Goal: Task Accomplishment & Management: Manage account settings

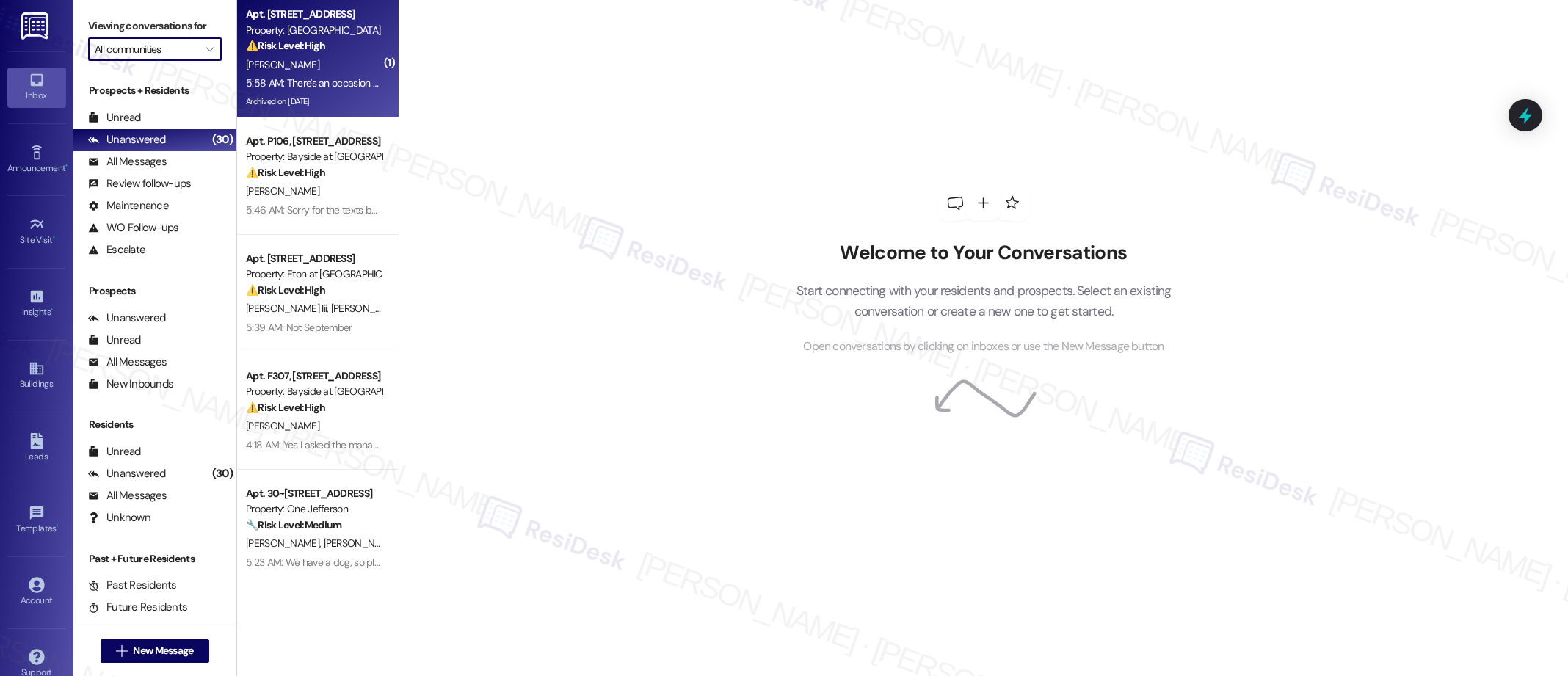
click at [326, 49] on div "⚠️ Risk Level: High The resident is reporting a potential illegal dog breeding …" at bounding box center [314, 46] width 136 height 16
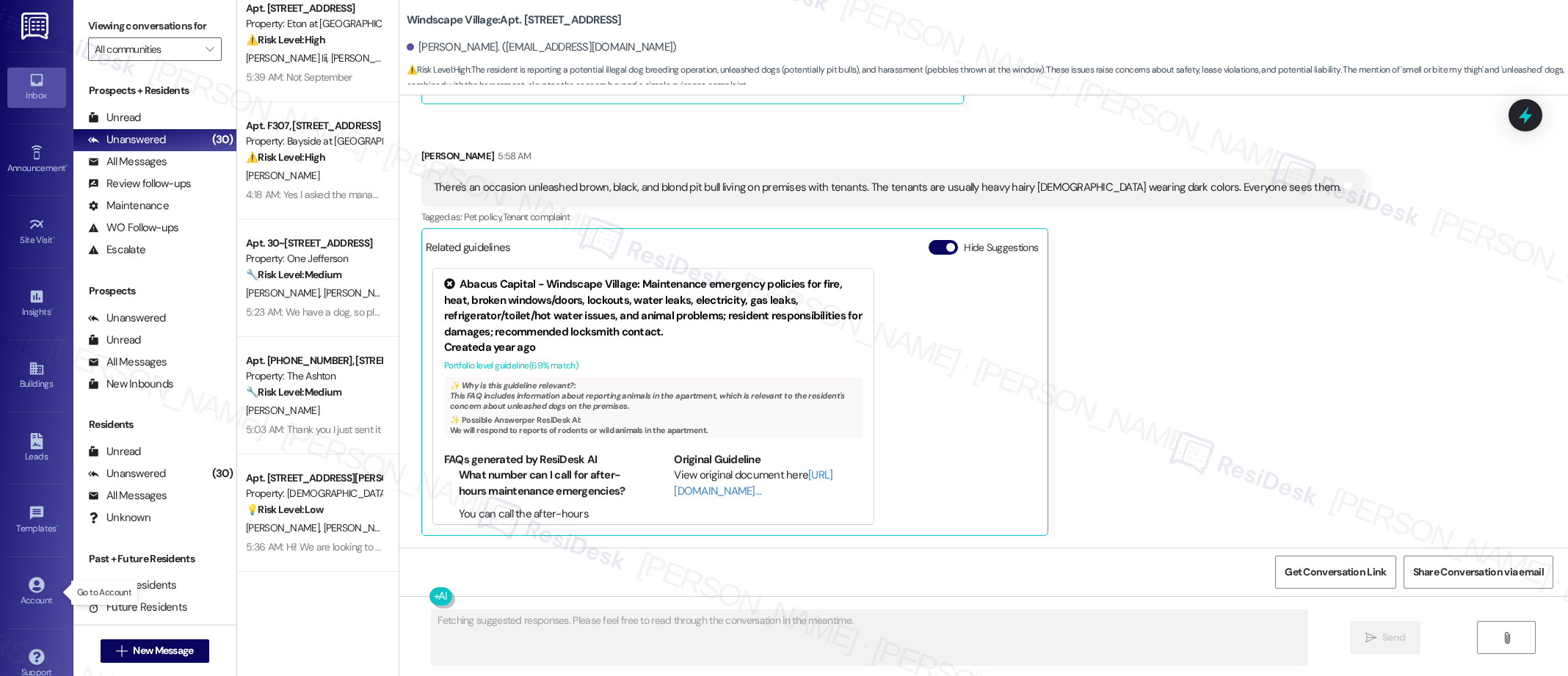
scroll to position [25, 0]
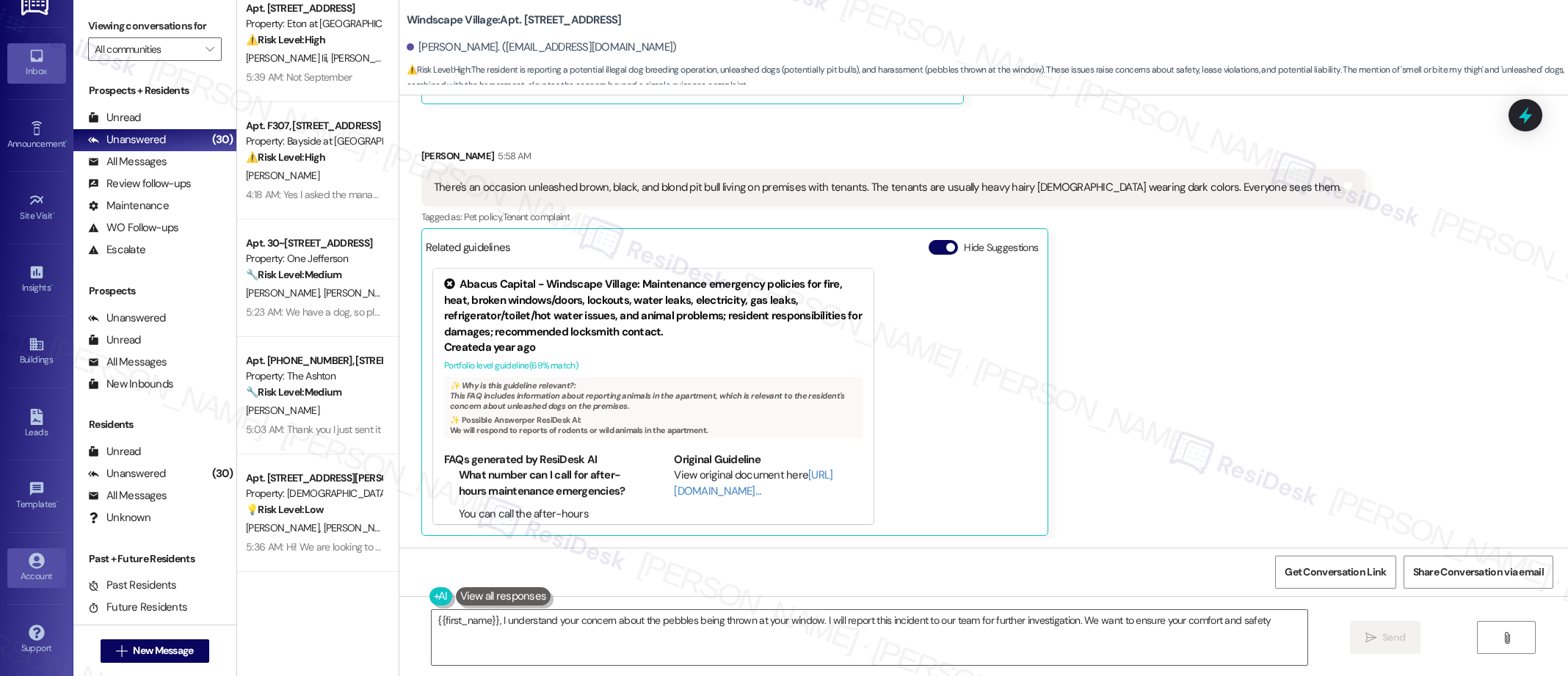
type textarea "{{first_name}}, I understand your concern about the pebbles being thrown at you…"
click at [30, 574] on div "Account" at bounding box center [37, 575] width 74 height 15
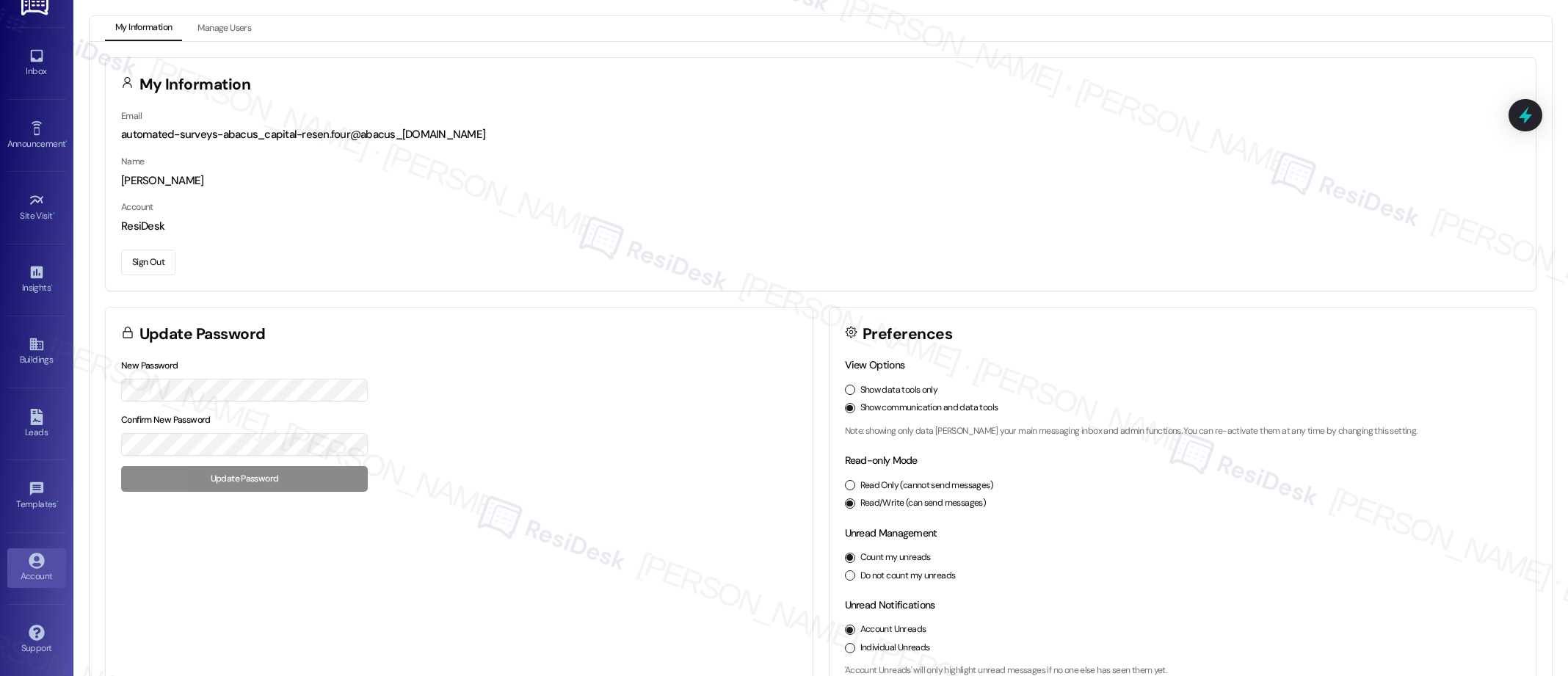
click at [149, 255] on button "Sign Out" at bounding box center [148, 262] width 54 height 25
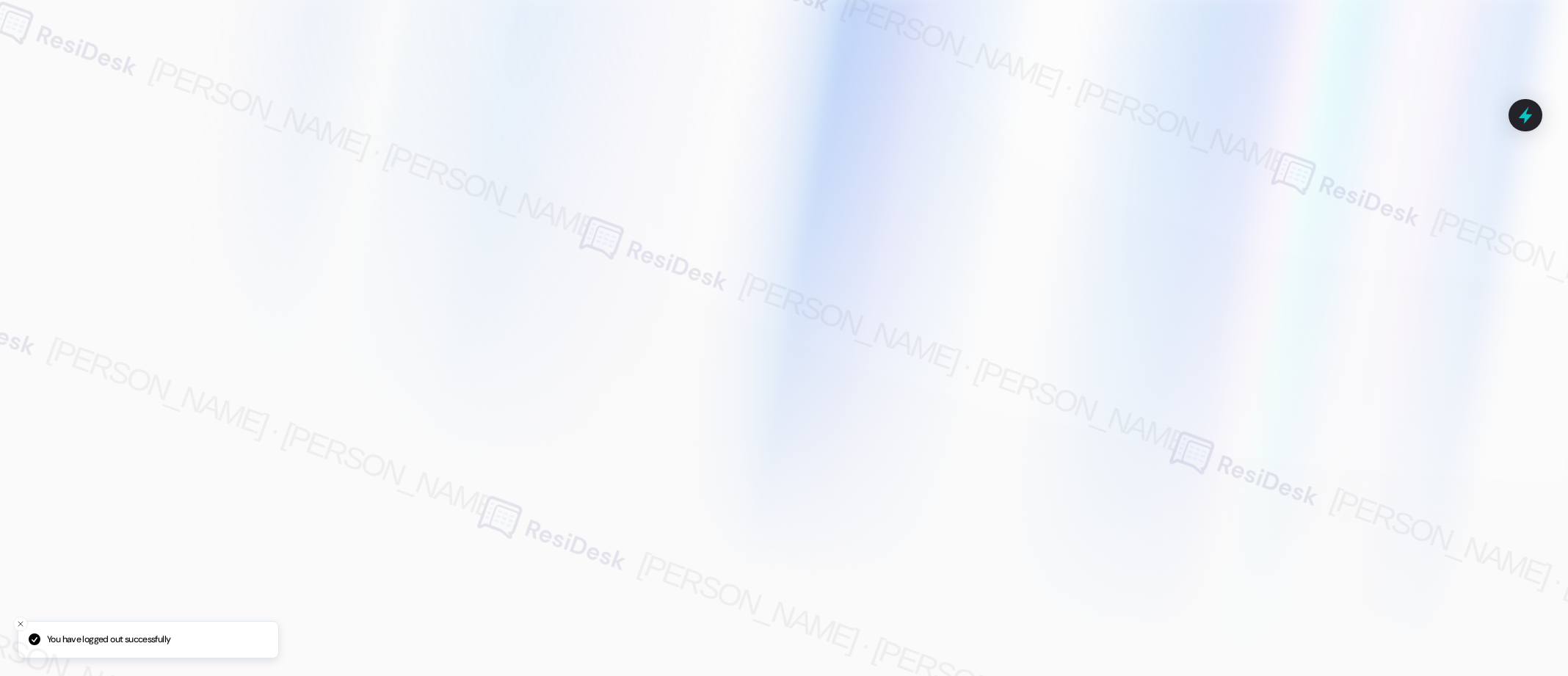
type input "[EMAIL_ADDRESS][PERSON_NAME][PERSON_NAME][PERSON_NAME][DOMAIN_NAME]"
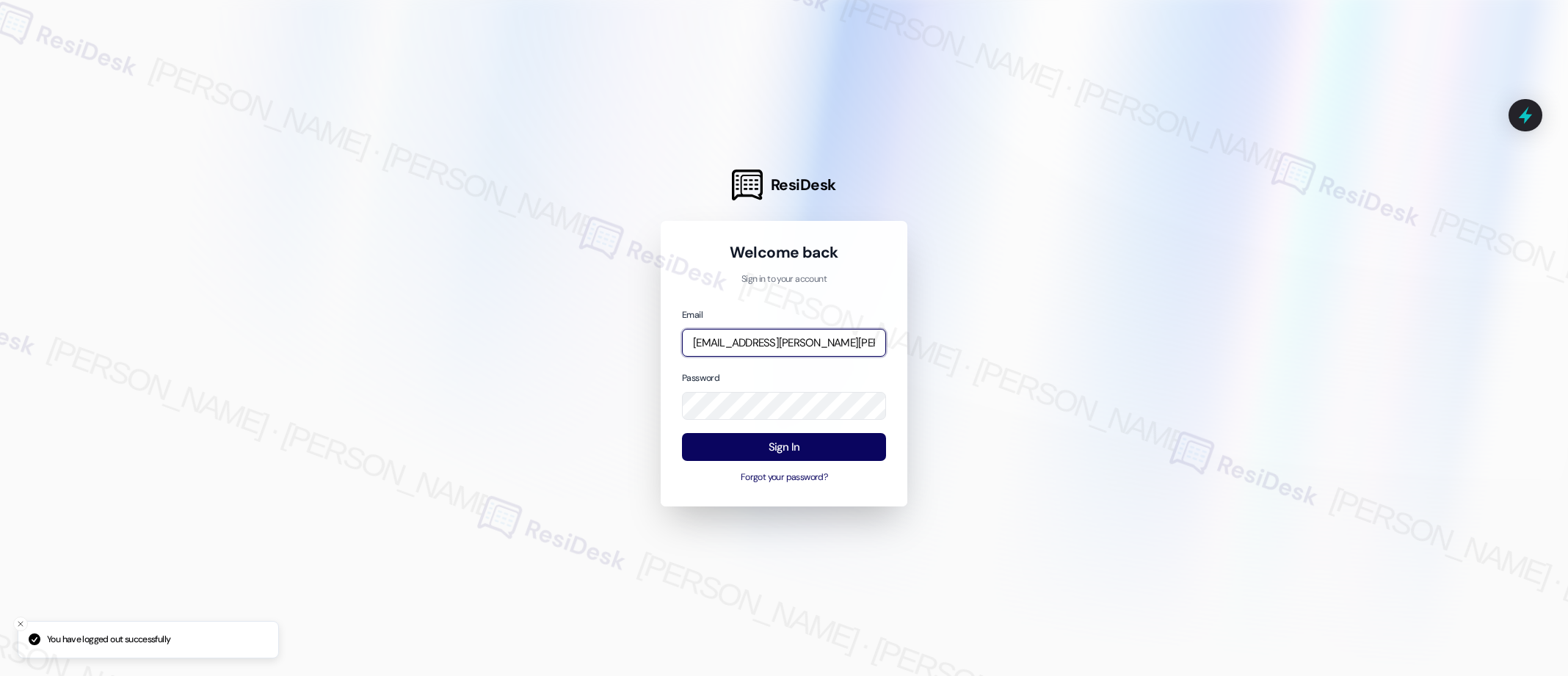
click at [781, 345] on input "[EMAIL_ADDRESS][PERSON_NAME][PERSON_NAME][PERSON_NAME][DOMAIN_NAME]" at bounding box center [784, 342] width 204 height 29
type input "automated-surveys-affinity_property-resen.two@affinity_[DOMAIN_NAME]"
